Goal: Task Accomplishment & Management: Manage account settings

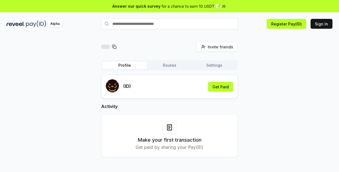
click at [170, 64] on button "Routes" at bounding box center [169, 65] width 45 height 8
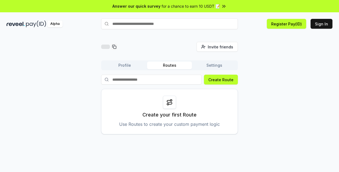
click at [211, 65] on button "Settings" at bounding box center [214, 65] width 45 height 8
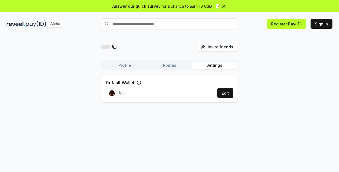
click at [132, 66] on button "Profile" at bounding box center [124, 65] width 45 height 8
